Goal: Task Accomplishment & Management: Complete application form

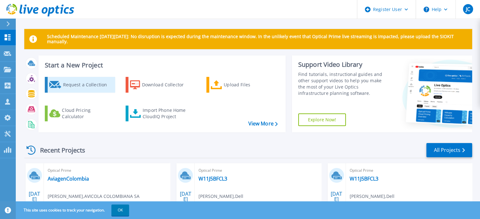
click at [73, 84] on div "Request a Collection" at bounding box center [88, 85] width 51 height 13
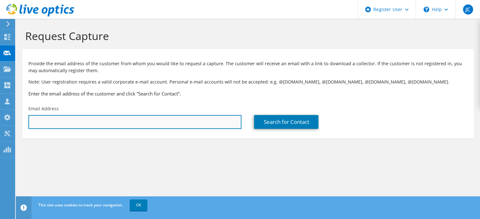
click at [150, 120] on input "text" at bounding box center [134, 122] width 213 height 14
paste input "Wilson Diaz Diaz <wdiaz2@unab.edu.co>"
drag, startPoint x: 69, startPoint y: 122, endPoint x: 27, endPoint y: 122, distance: 42.6
click at [13, 122] on div "JC Dell User Juan Cuervo Juan.Cuervo@dell.com Dell My Profile Log Out \n Help E…" at bounding box center [240, 109] width 480 height 219
type input "wdiaz2@unab.edu.co"
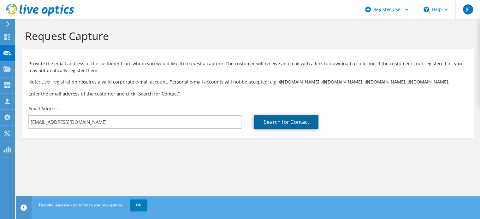
click at [282, 122] on link "Search for Contact" at bounding box center [286, 122] width 64 height 14
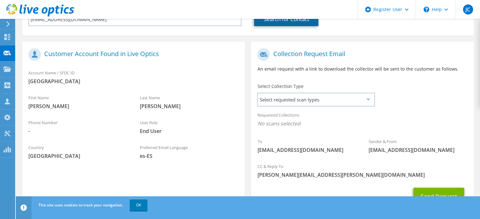
scroll to position [133, 0]
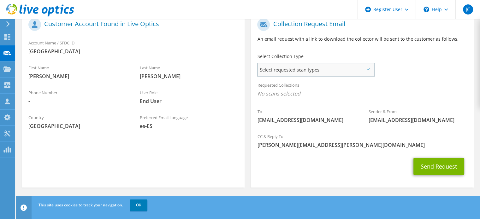
click at [368, 67] on span "Select requested scan types" at bounding box center [316, 69] width 116 height 13
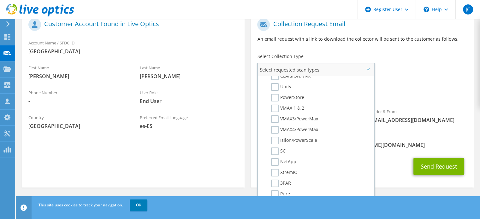
scroll to position [125, 0]
click at [276, 92] on label "PowerStore" at bounding box center [287, 96] width 33 height 8
click at [0, 0] on input "PowerStore" at bounding box center [0, 0] width 0 height 0
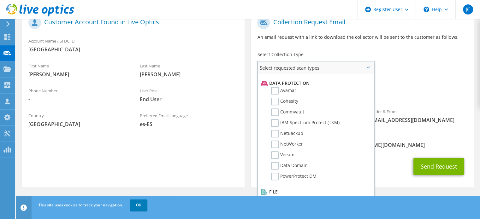
scroll to position [271, 0]
click at [139, 206] on link "OK" at bounding box center [139, 205] width 18 height 11
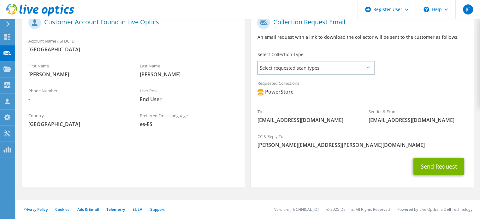
click at [369, 67] on icon at bounding box center [368, 68] width 3 height 2
click at [437, 168] on button "Send Request" at bounding box center [439, 166] width 51 height 17
